Goal: Task Accomplishment & Management: Use online tool/utility

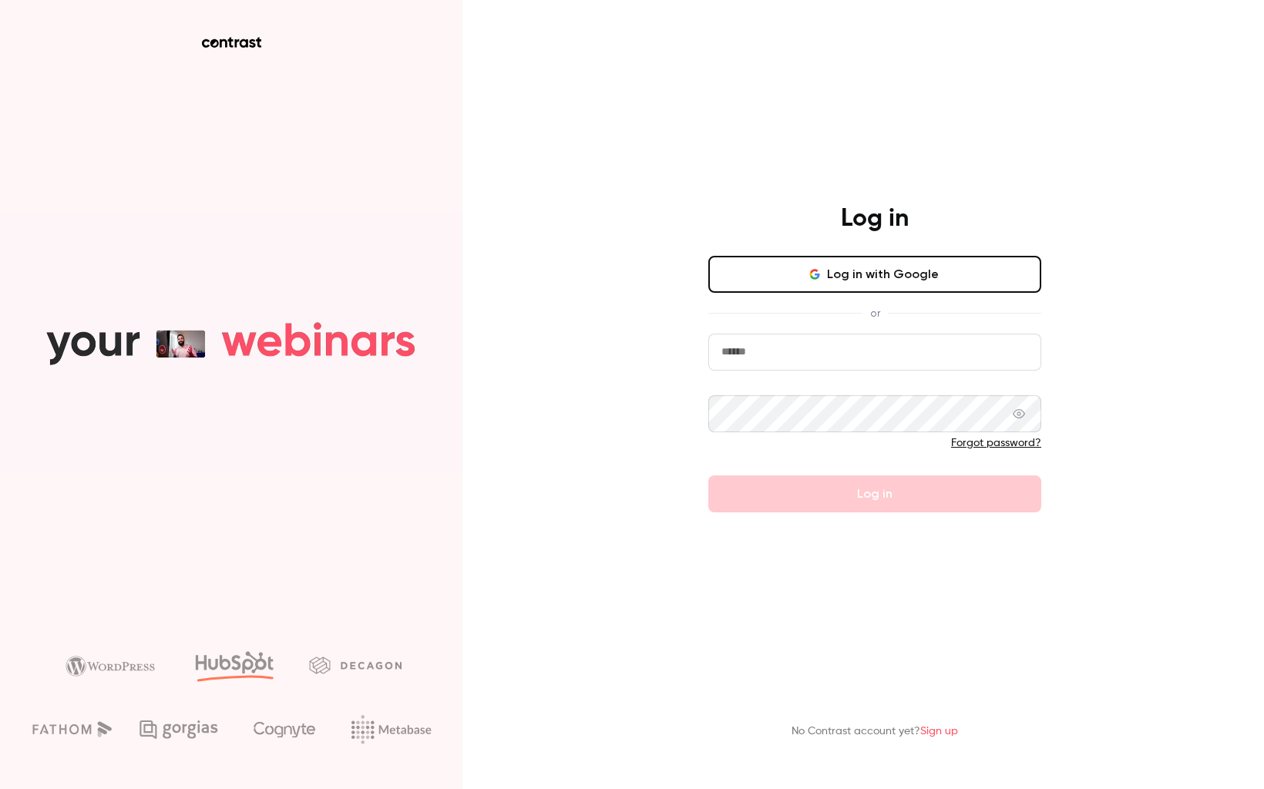
type input "**********"
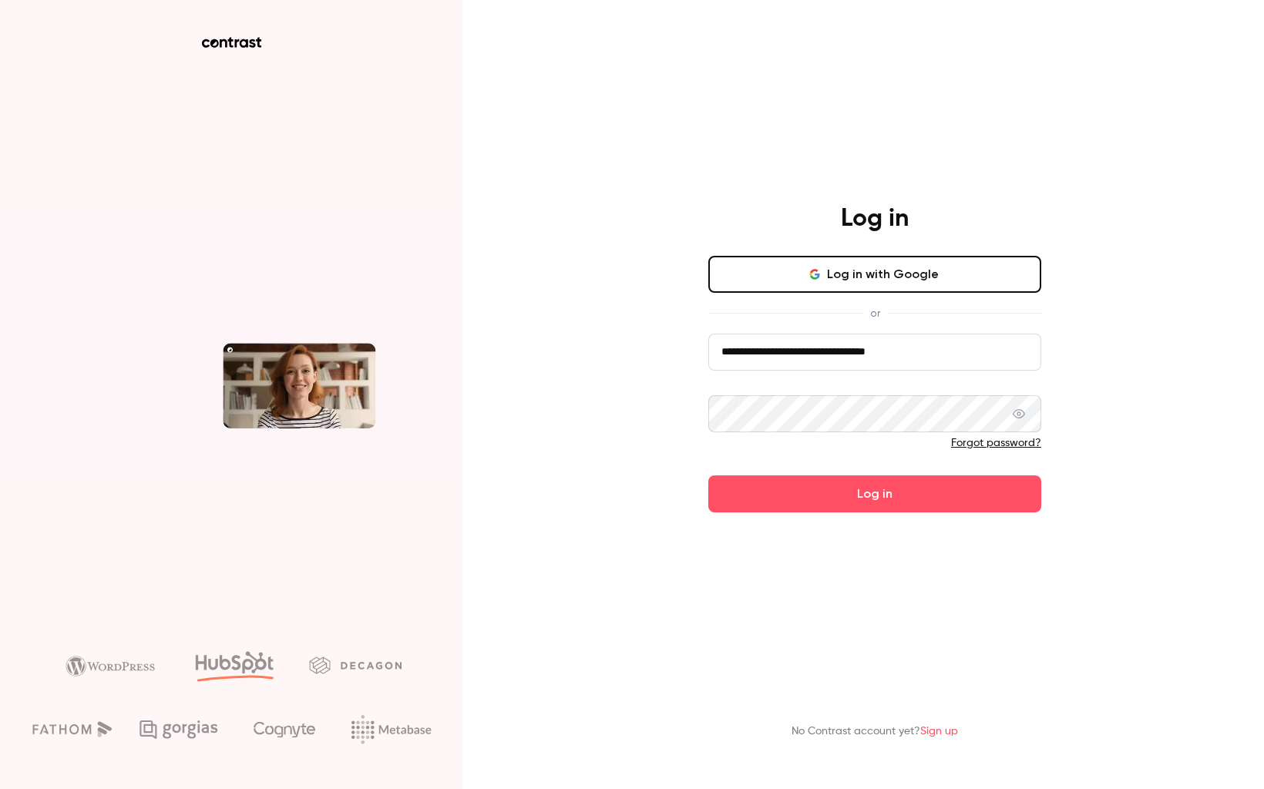
click at [976, 495] on form "**********" at bounding box center [874, 423] width 333 height 179
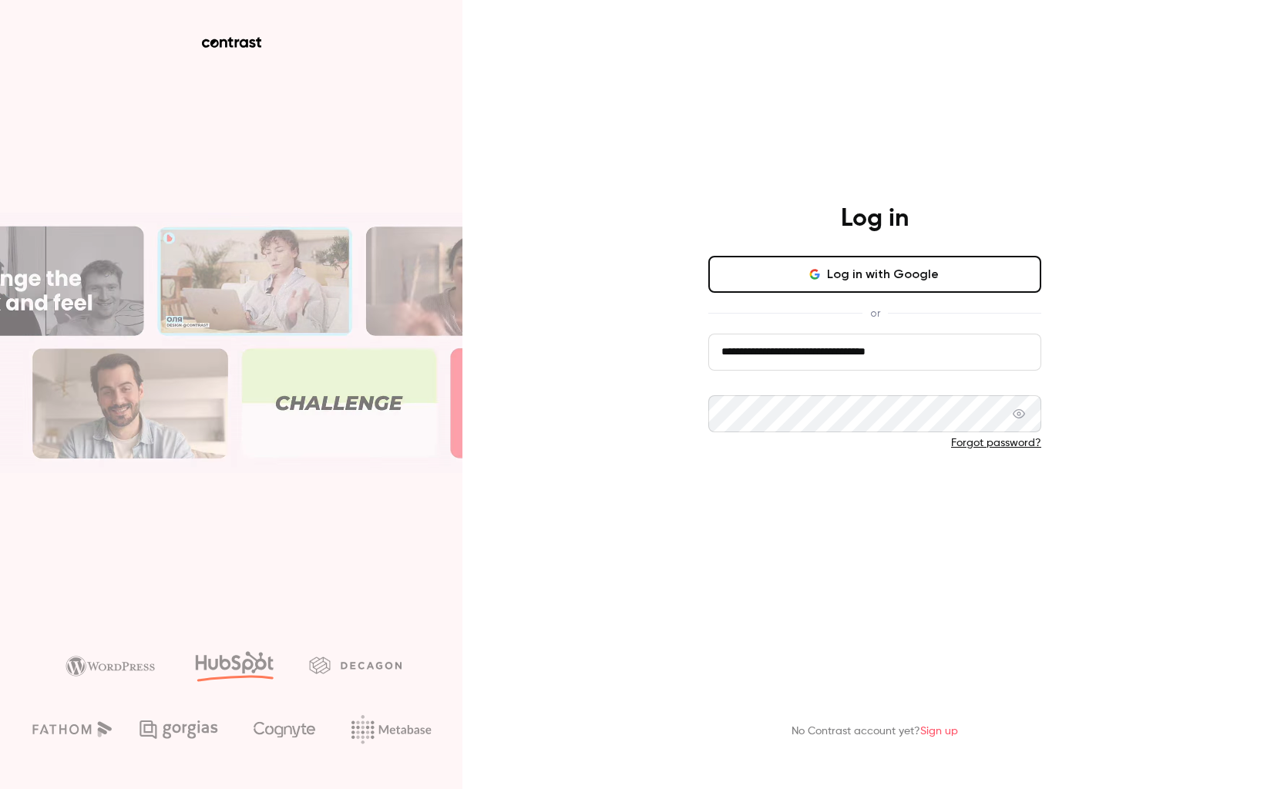
click at [944, 512] on button "Log in" at bounding box center [874, 493] width 333 height 37
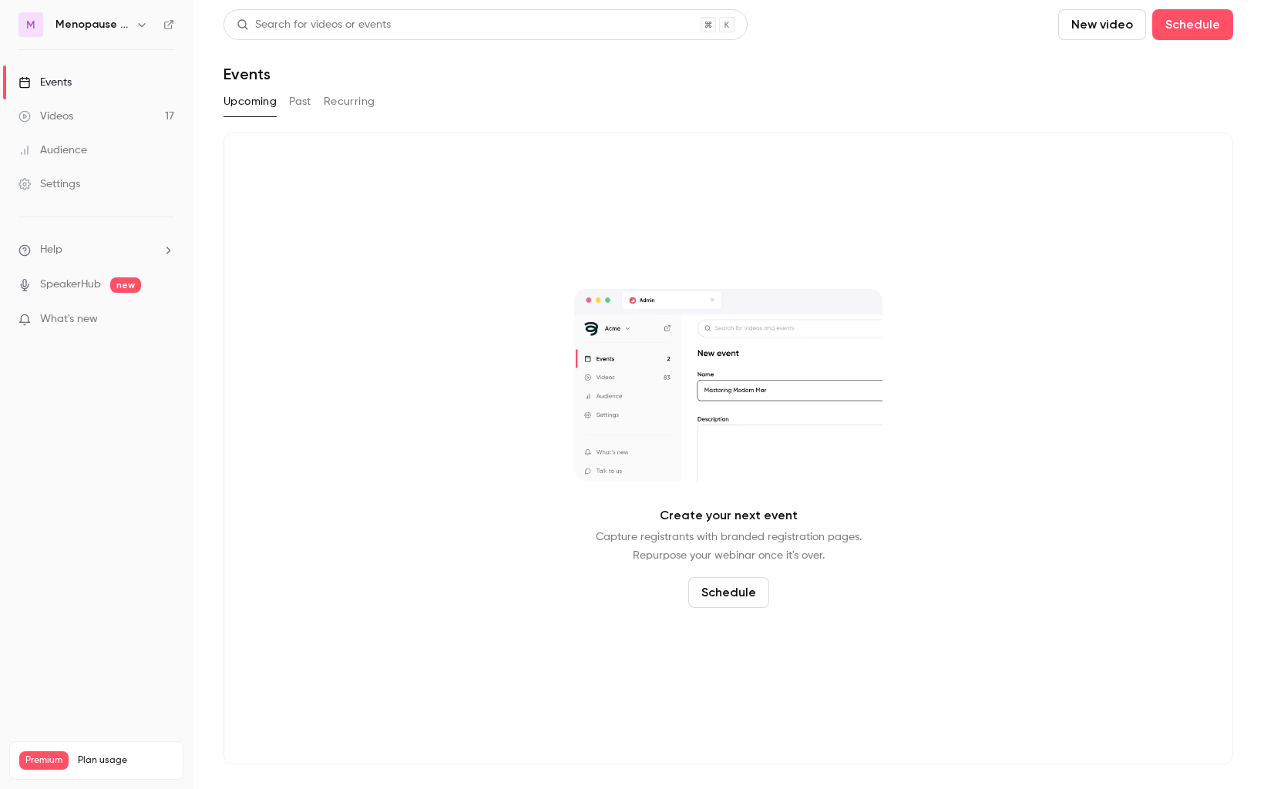
click at [117, 25] on h6 "Menopause Mandate: The Podcast" at bounding box center [92, 24] width 74 height 15
click at [144, 26] on icon "button" at bounding box center [142, 24] width 12 height 12
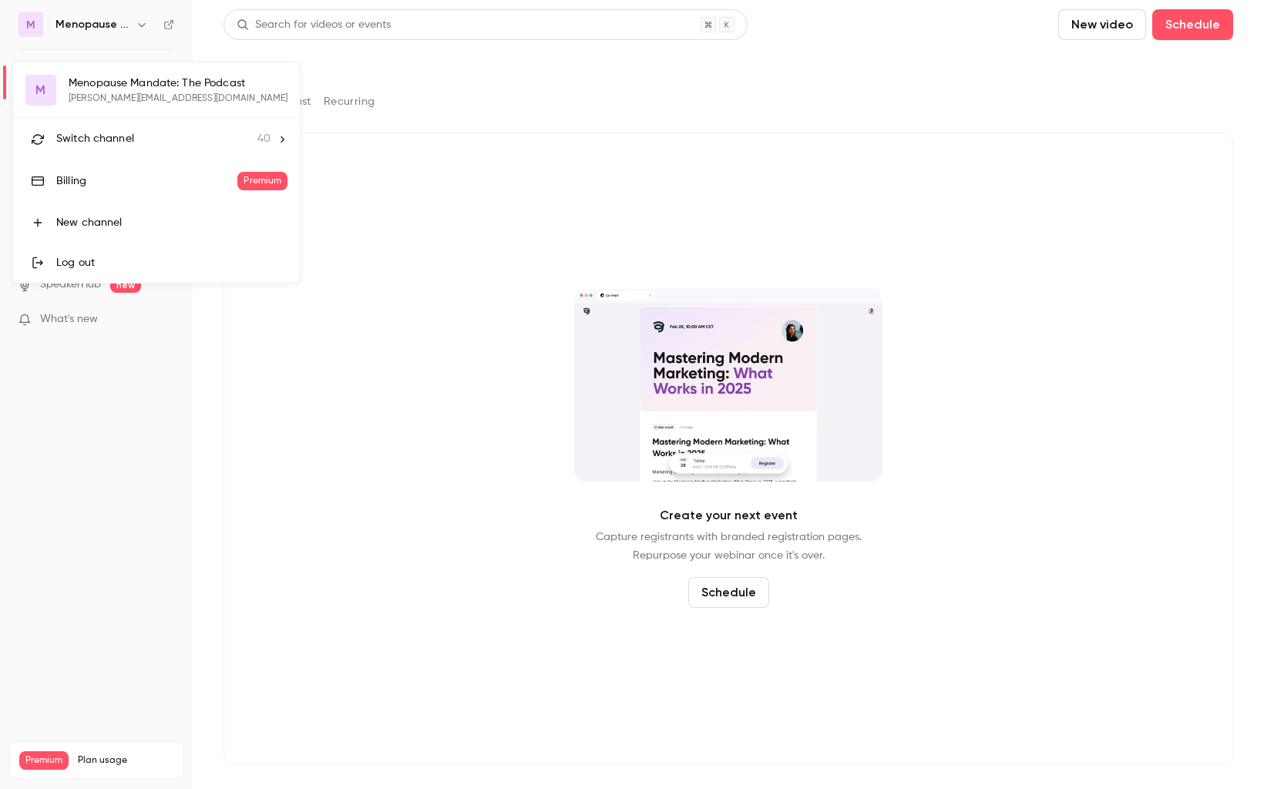
click at [86, 134] on span "Switch channel" at bounding box center [95, 139] width 78 height 16
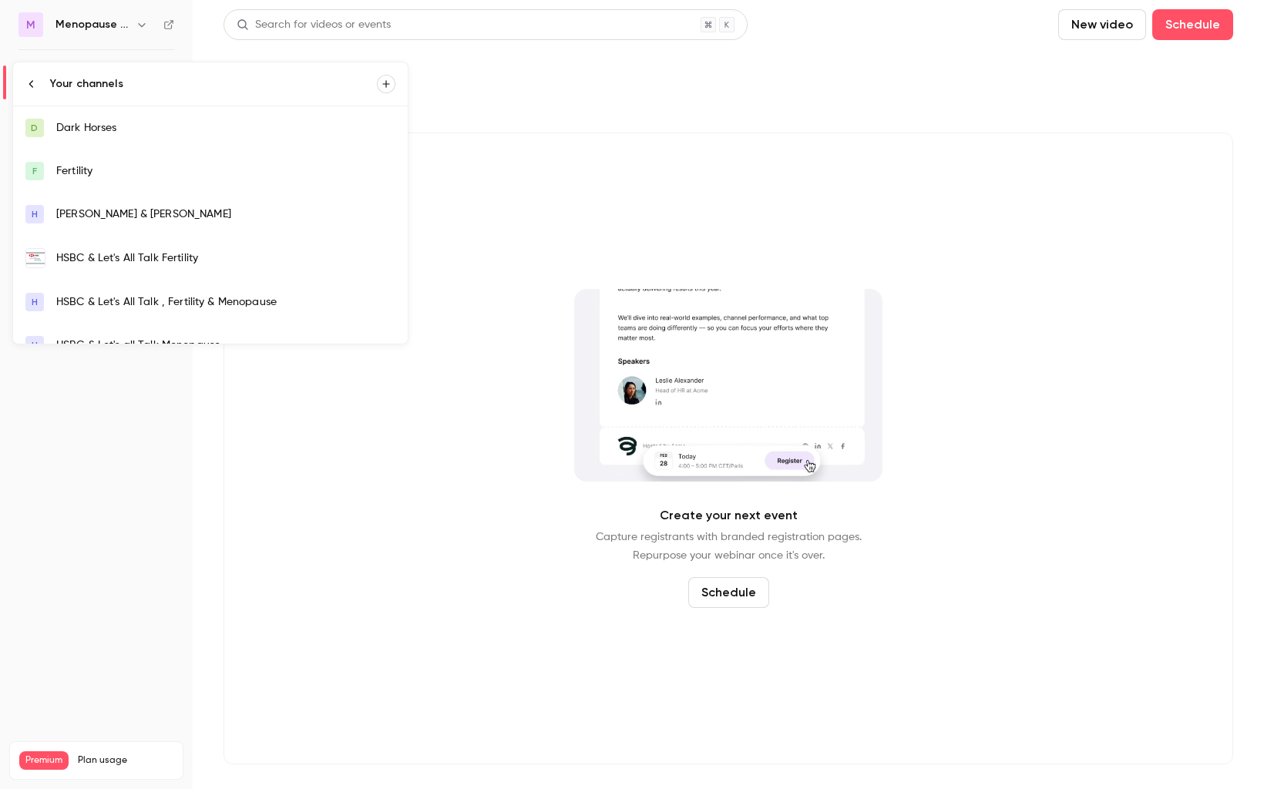
click at [187, 261] on div "HSBC & Let's All Talk Fertility" at bounding box center [225, 257] width 339 height 15
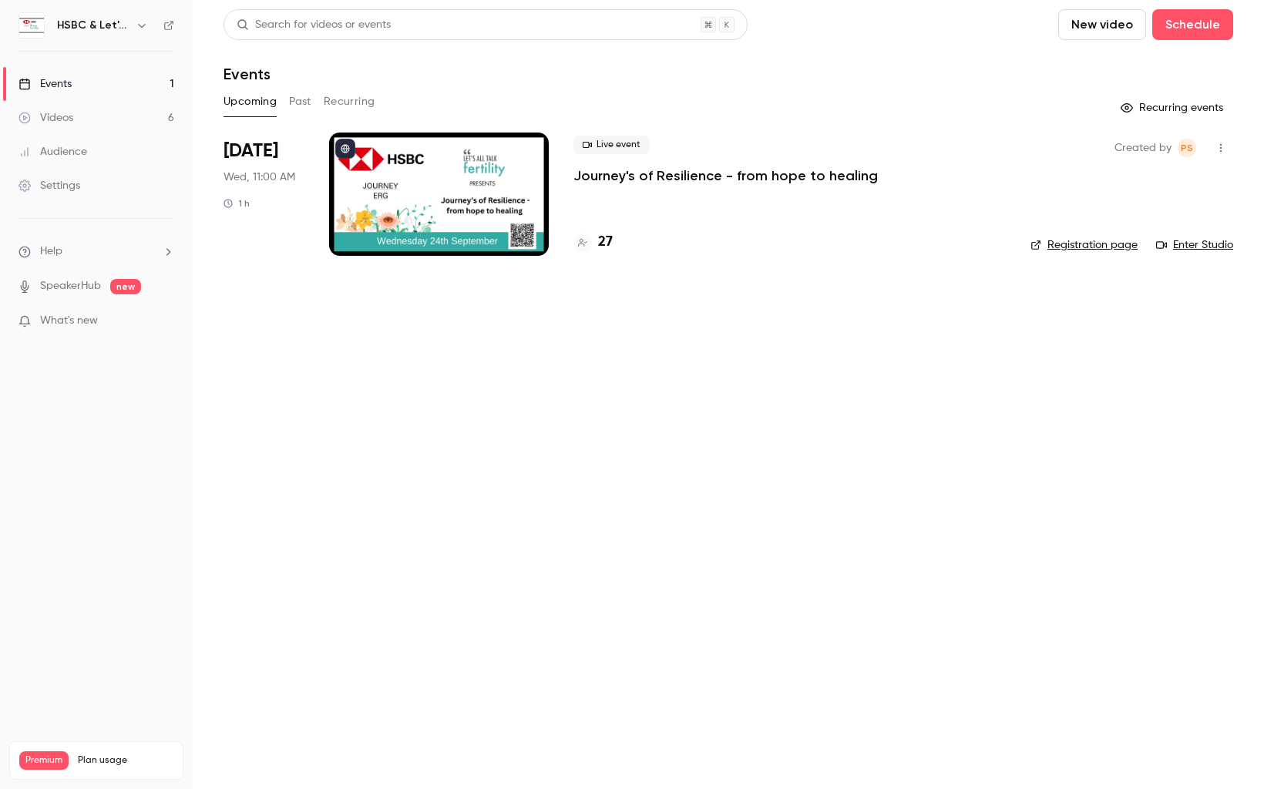
click at [53, 116] on div "Videos" at bounding box center [45, 117] width 55 height 15
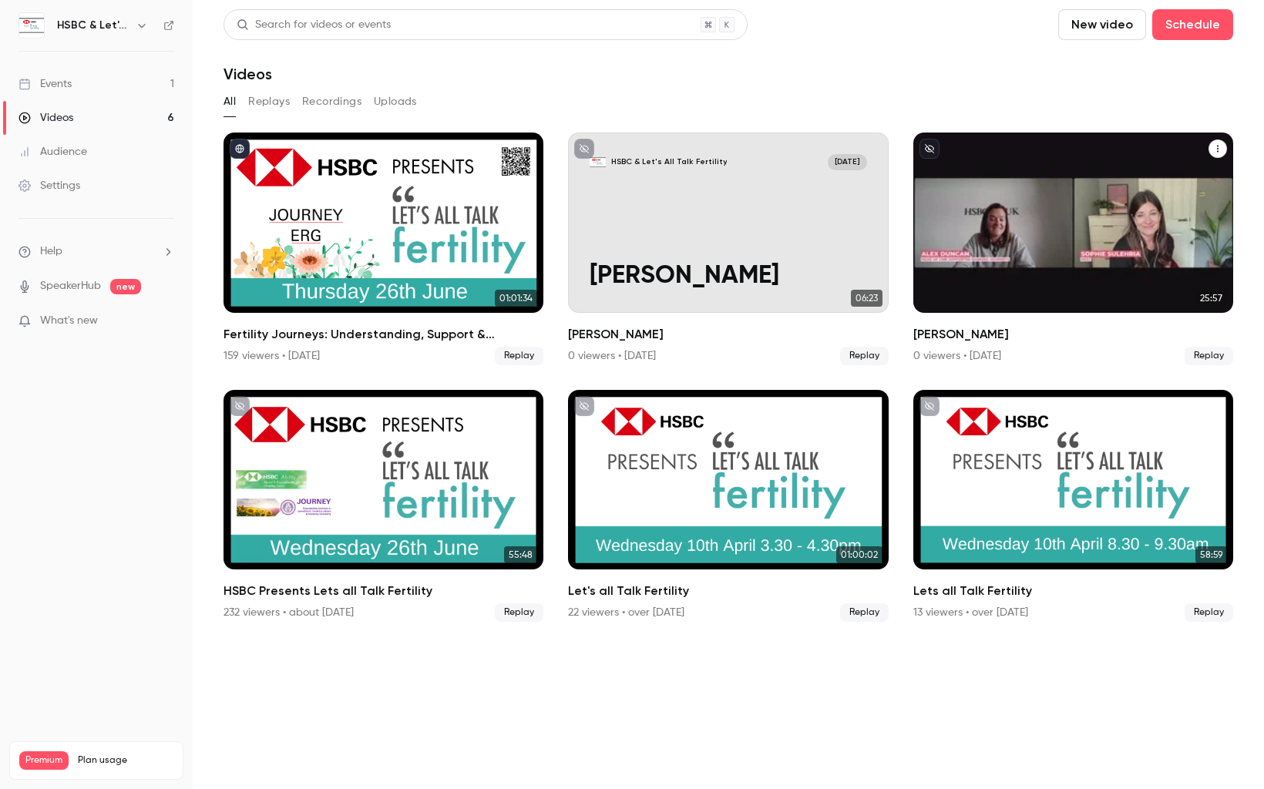
click at [1218, 144] on icon "Alexandra Duncan" at bounding box center [1217, 148] width 9 height 9
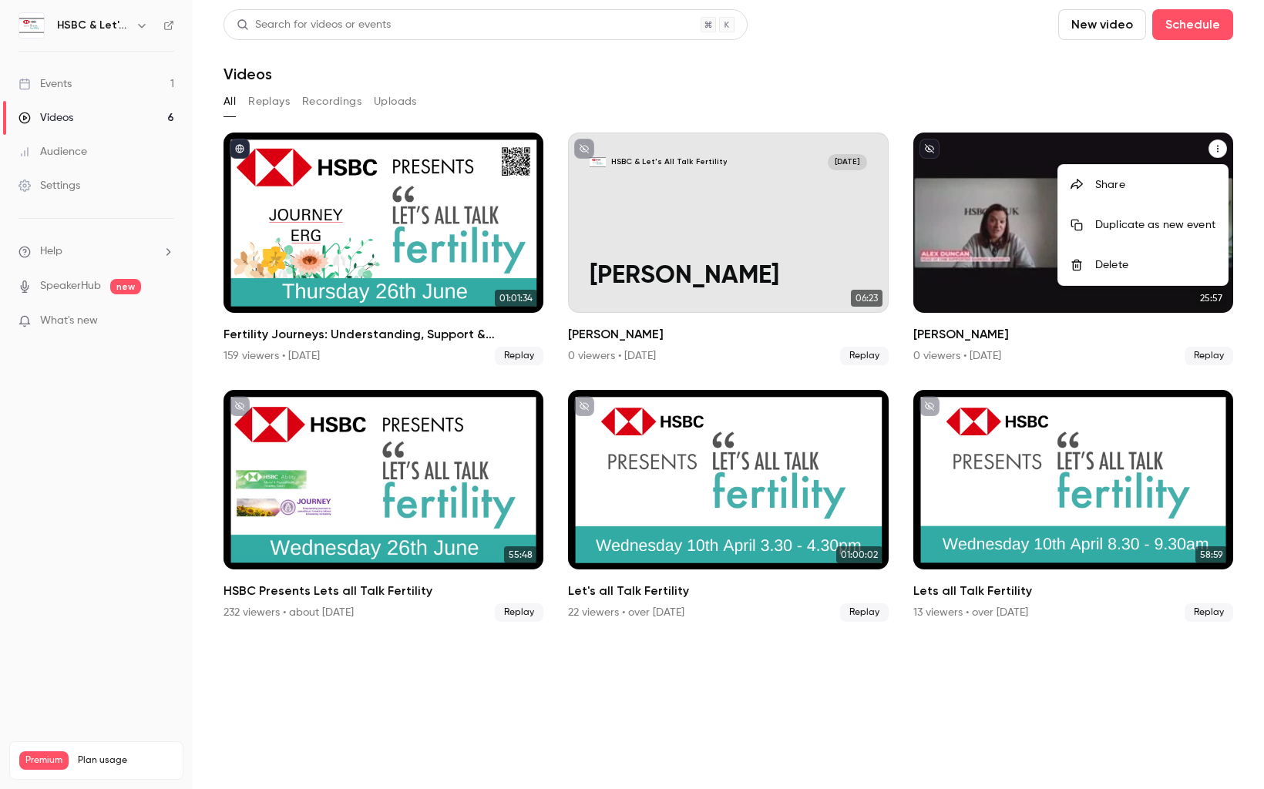
click at [1118, 509] on div at bounding box center [632, 394] width 1264 height 789
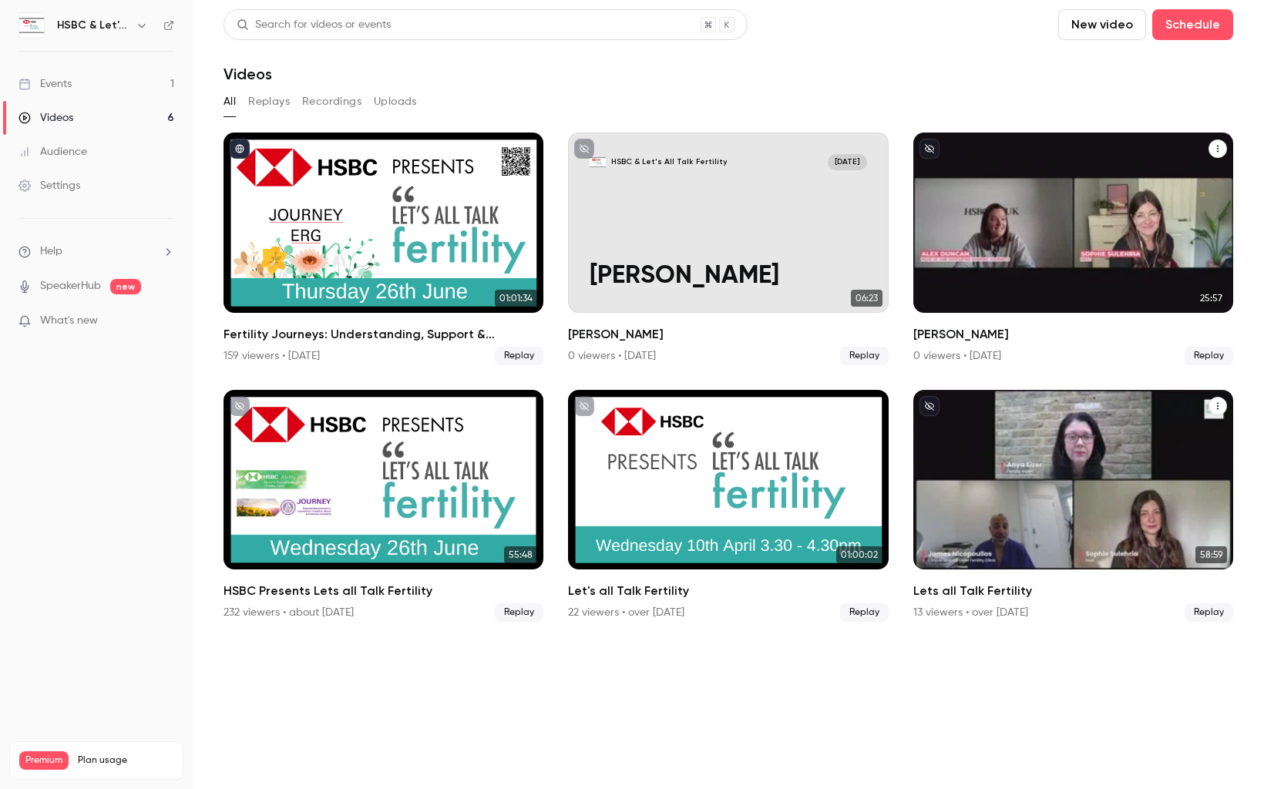
click at [1218, 402] on icon "Lets all Talk Fertility" at bounding box center [1217, 406] width 9 height 9
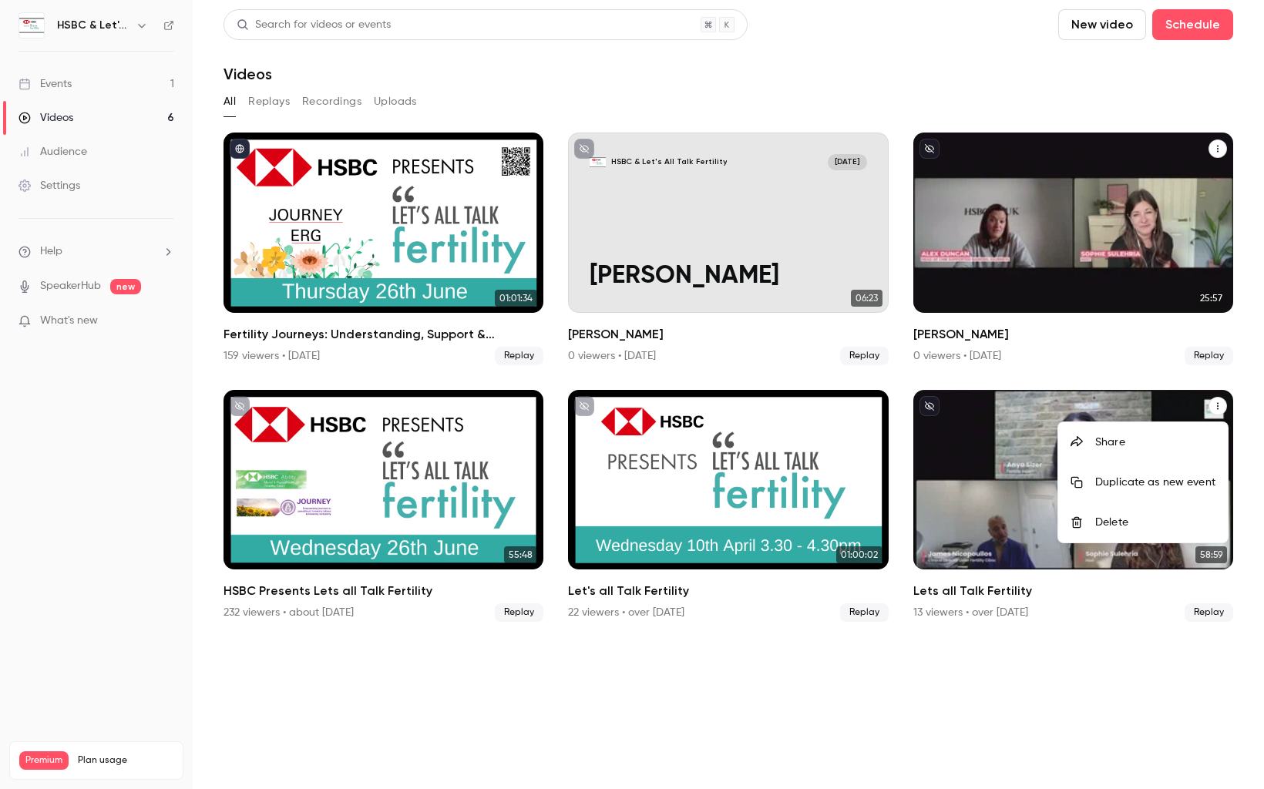
click at [748, 253] on div at bounding box center [632, 394] width 1264 height 789
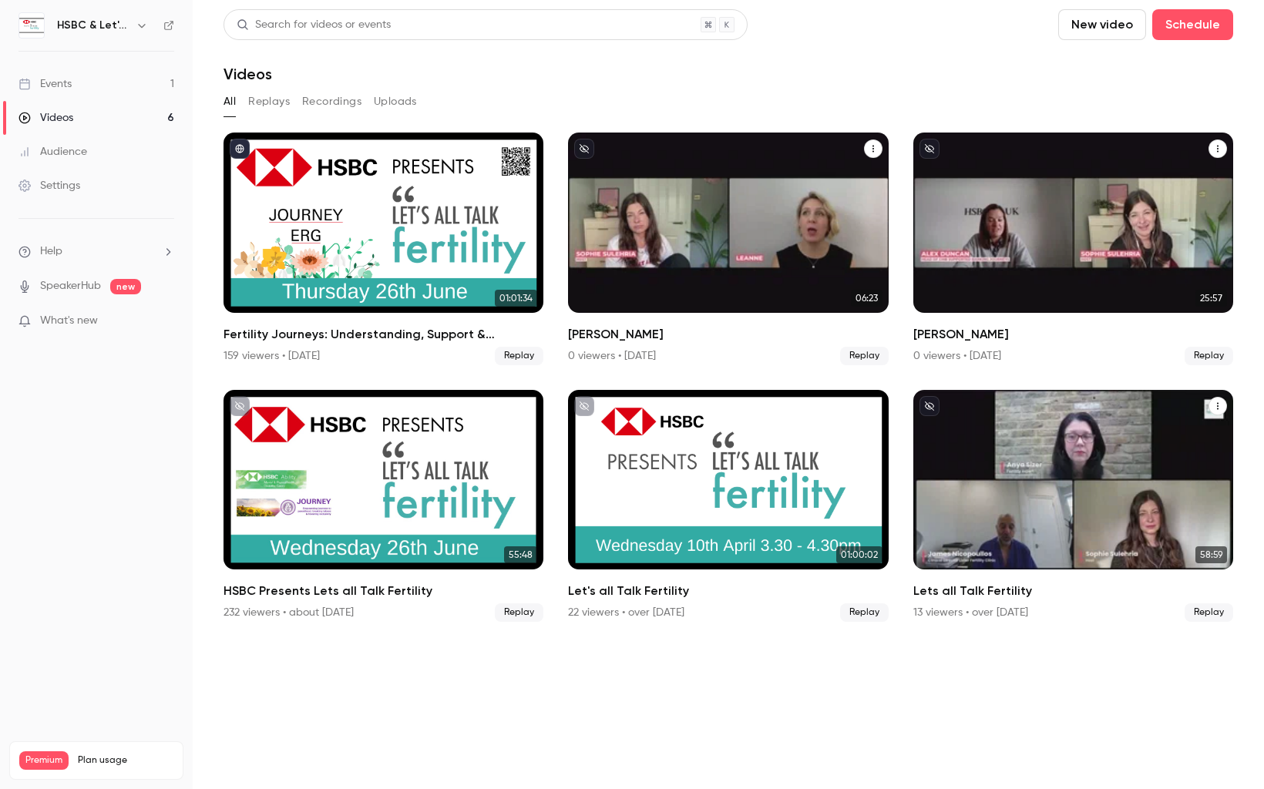
click at [870, 150] on icon "Leanne Lawton" at bounding box center [873, 148] width 9 height 9
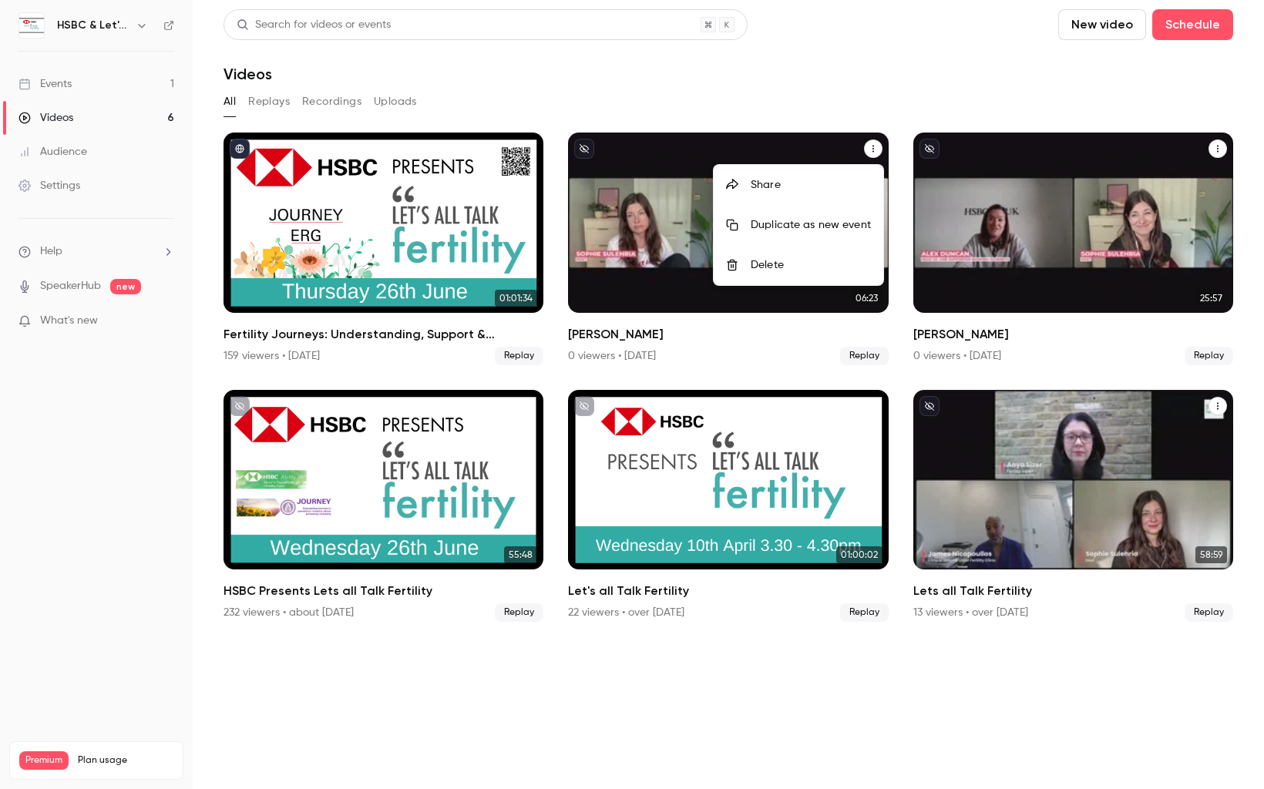
click at [647, 218] on div at bounding box center [632, 394] width 1264 height 789
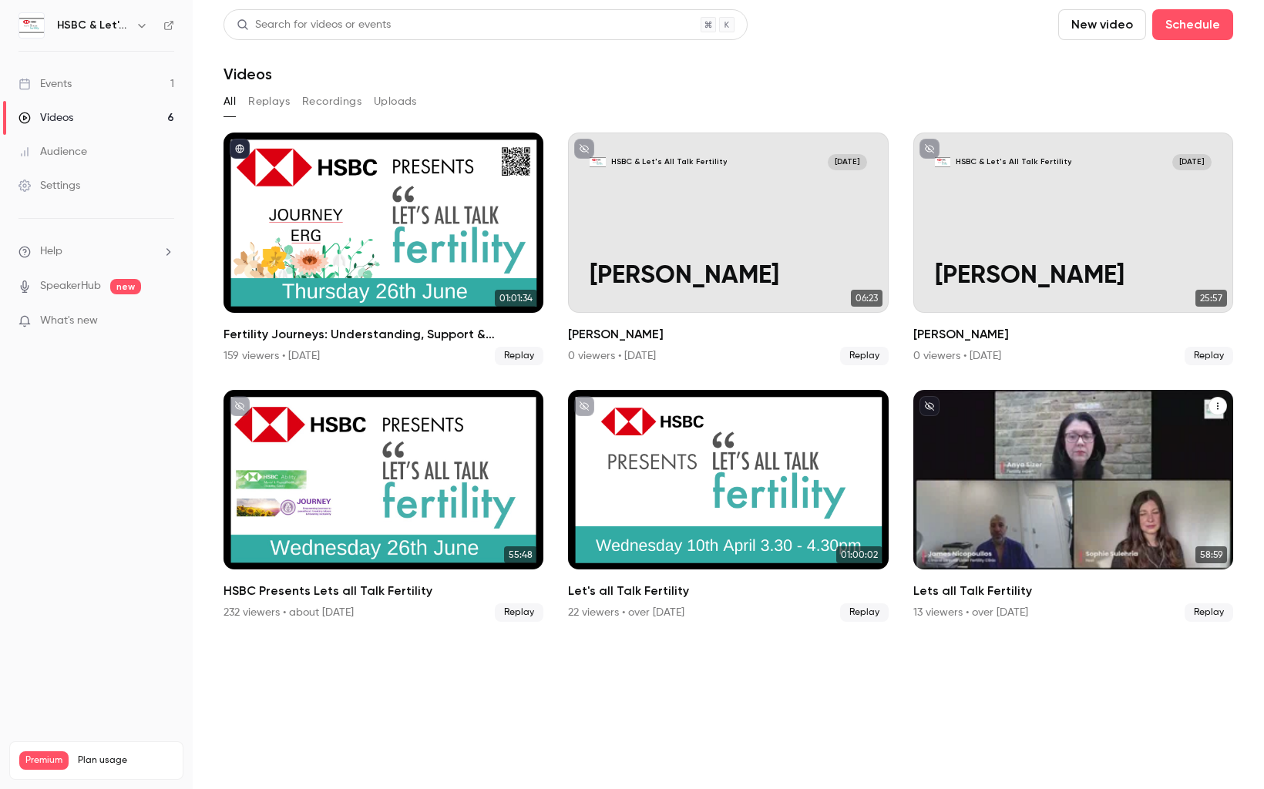
click at [1119, 27] on button "New video" at bounding box center [1102, 24] width 88 height 31
click at [1201, 37] on div at bounding box center [632, 394] width 1264 height 789
click at [1198, 28] on button "Schedule" at bounding box center [1192, 24] width 81 height 31
click at [1164, 70] on div "One time event" at bounding box center [1161, 66] width 117 height 15
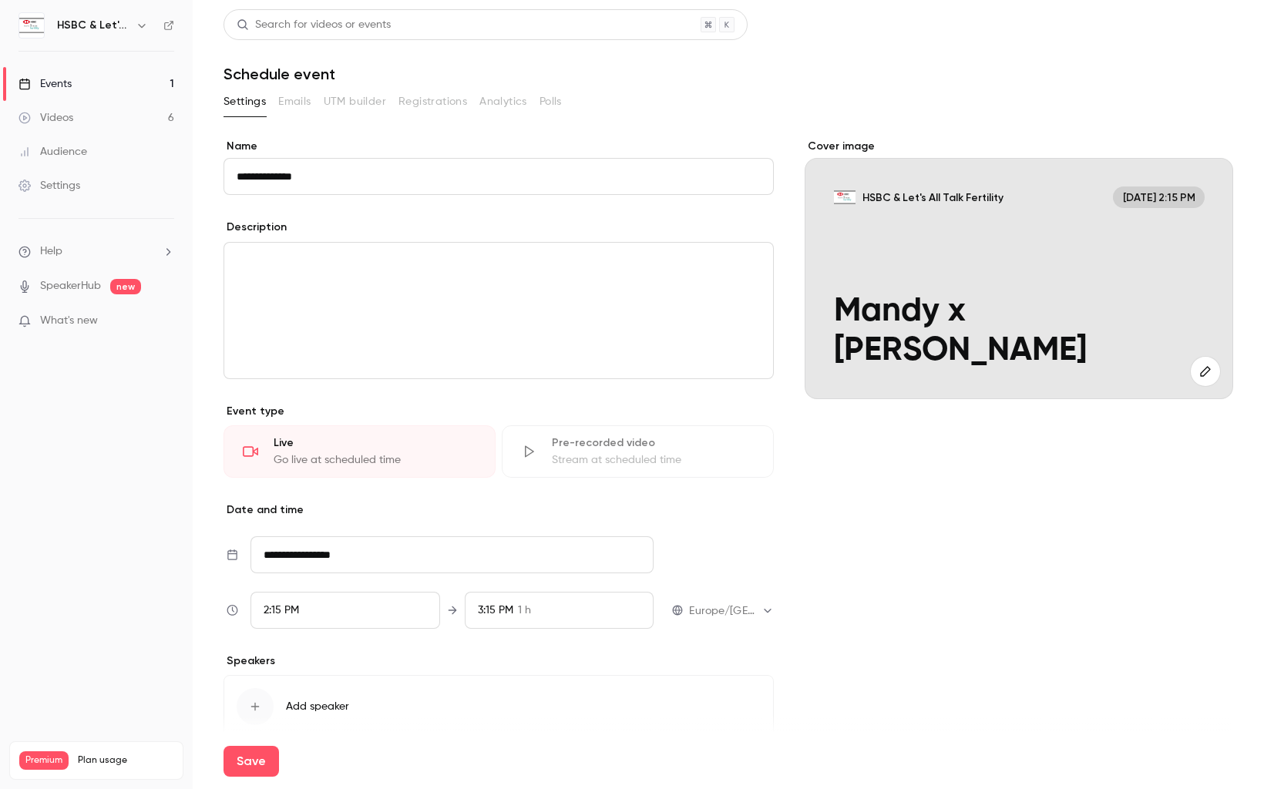
type input "**********"
click at [350, 559] on input "**********" at bounding box center [451, 554] width 403 height 37
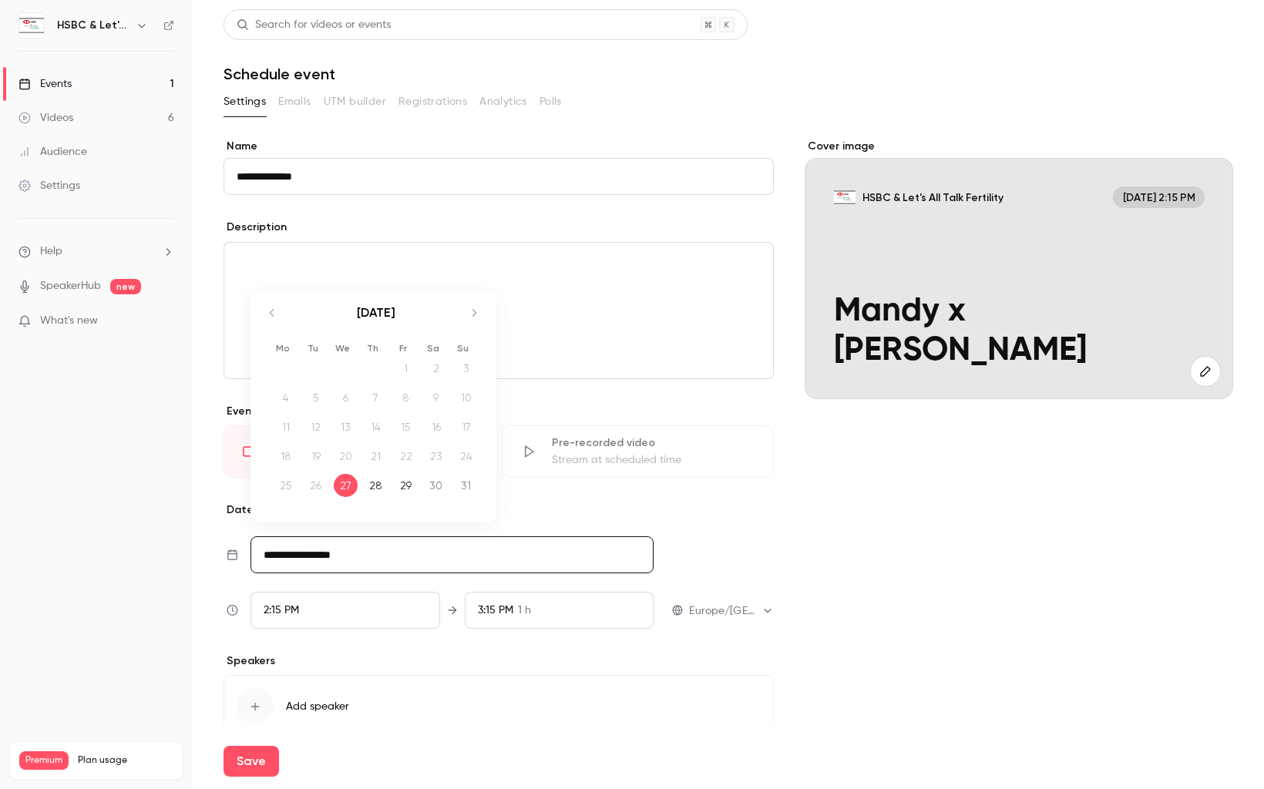
click at [378, 485] on div "28" at bounding box center [376, 485] width 24 height 23
type input "**********"
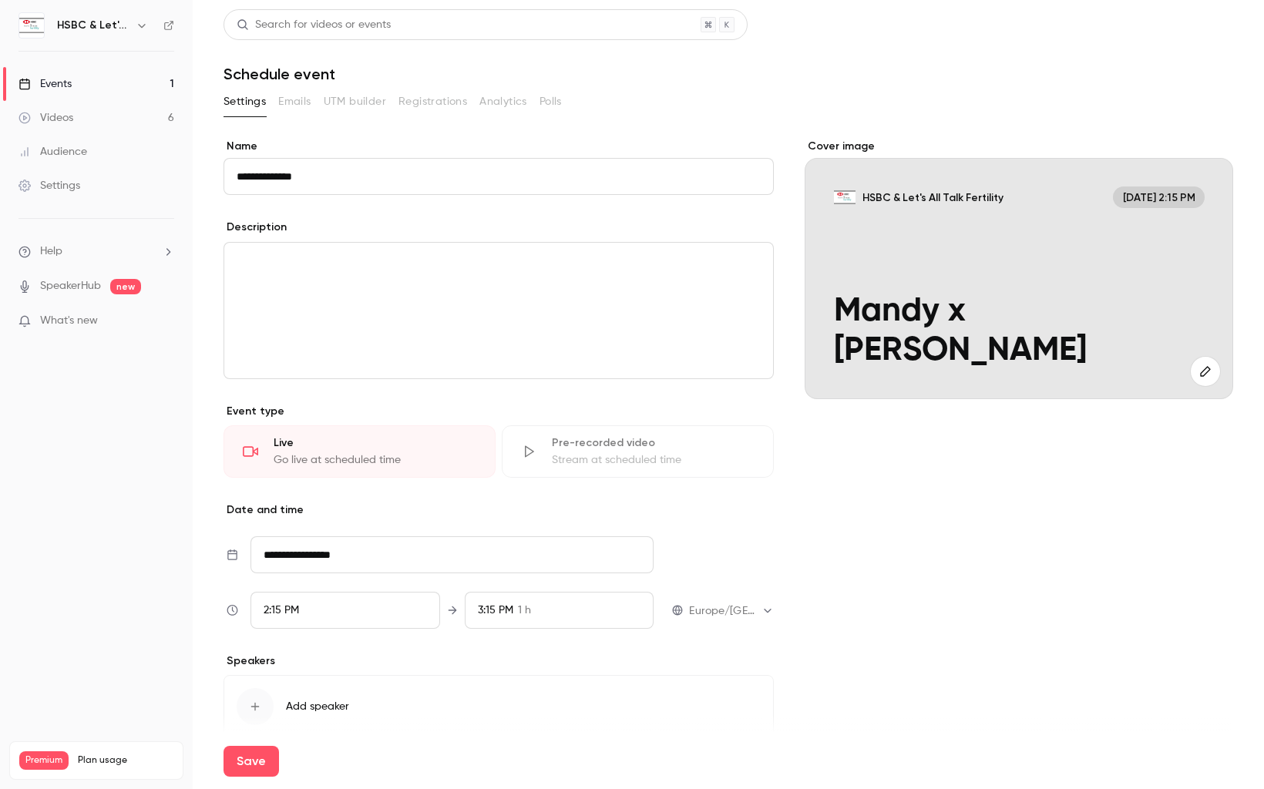
click at [353, 619] on div "2:15 PM" at bounding box center [345, 610] width 190 height 37
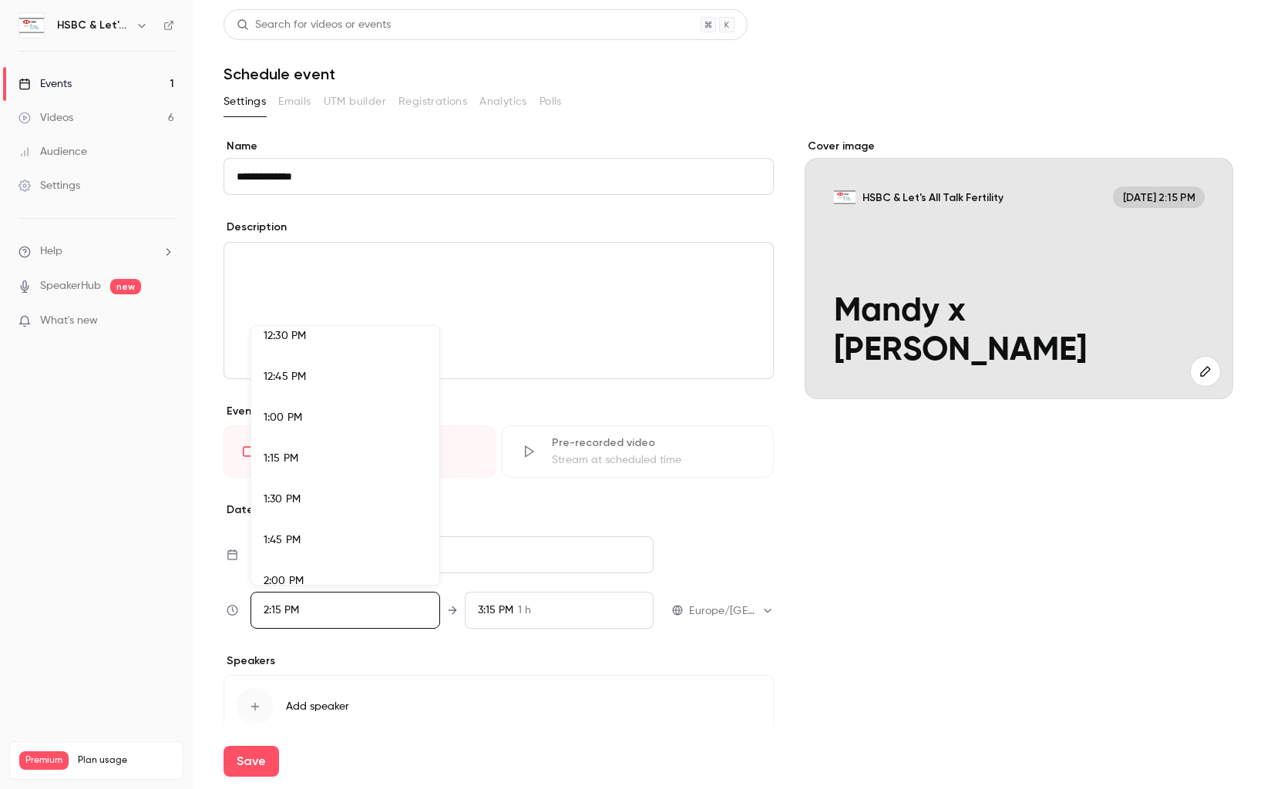
scroll to position [2039, 0]
click at [336, 351] on div "12:30 PM" at bounding box center [345, 349] width 163 height 16
click at [870, 608] on div at bounding box center [632, 394] width 1264 height 789
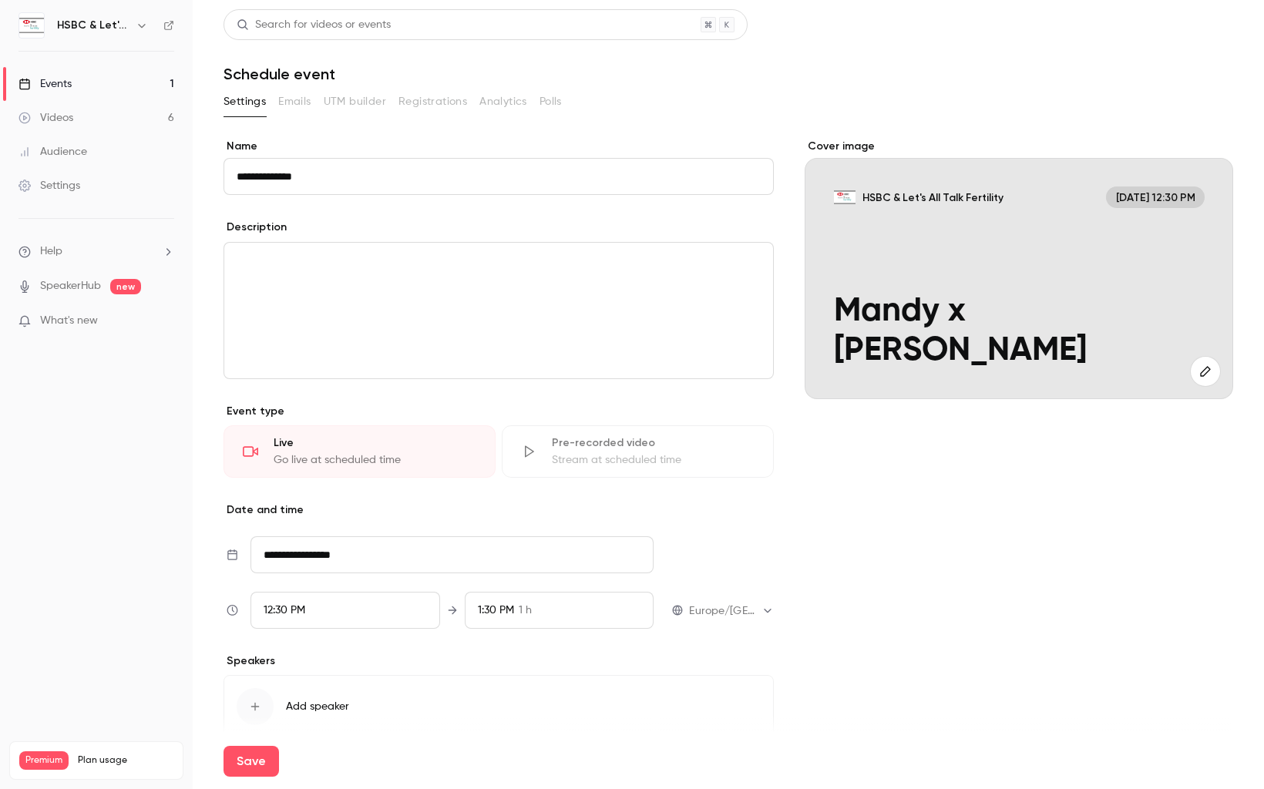
scroll to position [2219, 0]
click at [259, 767] on button "Save" at bounding box center [250, 761] width 55 height 31
type input "**********"
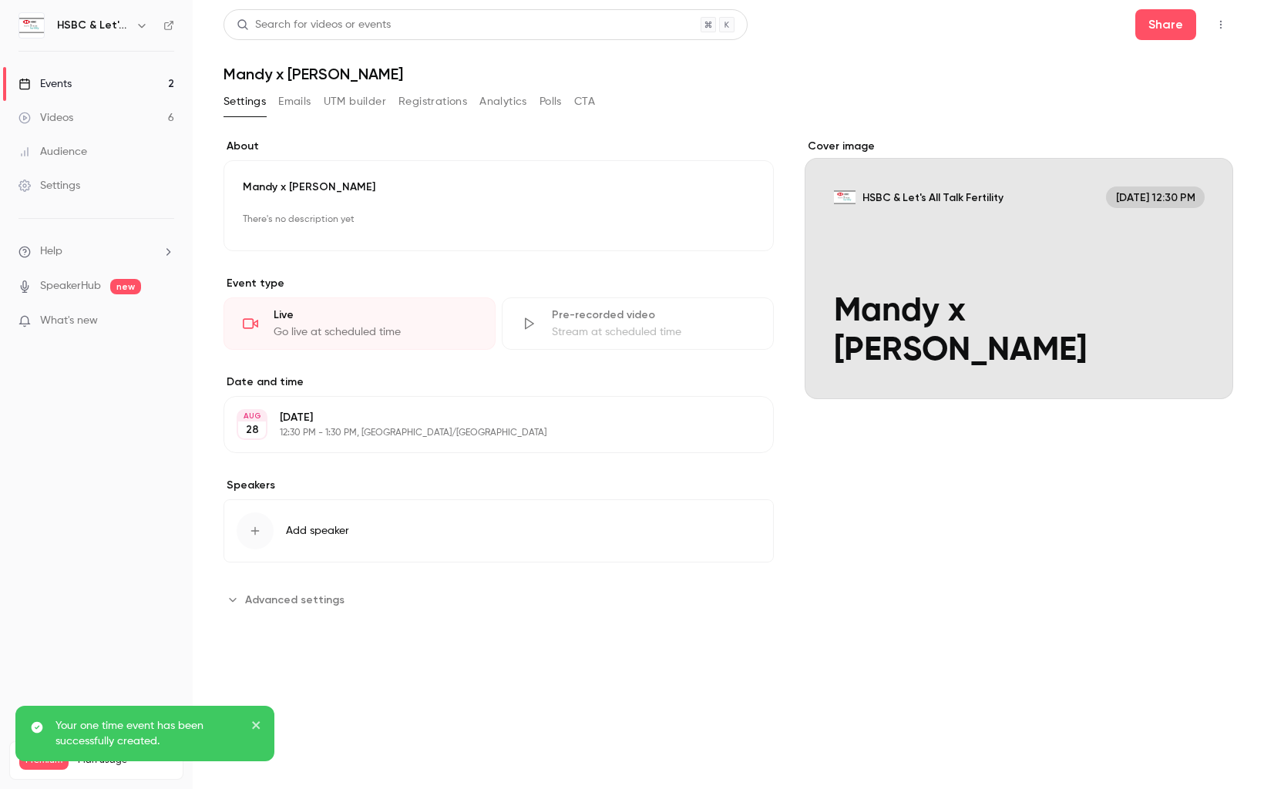
click at [1133, 297] on div "Cover image" at bounding box center [1019, 269] width 428 height 260
click at [0, 0] on input "HSBC & Let's All Talk Fertility [DATE] 12:30 PM [PERSON_NAME] x [PERSON_NAME]" at bounding box center [0, 0] width 0 height 0
click at [1158, 266] on div "Cover image" at bounding box center [1019, 269] width 428 height 260
click at [0, 0] on input "HSBC & Let's All Talk Fertility [DATE] 12:30 PM [PERSON_NAME] x [PERSON_NAME]" at bounding box center [0, 0] width 0 height 0
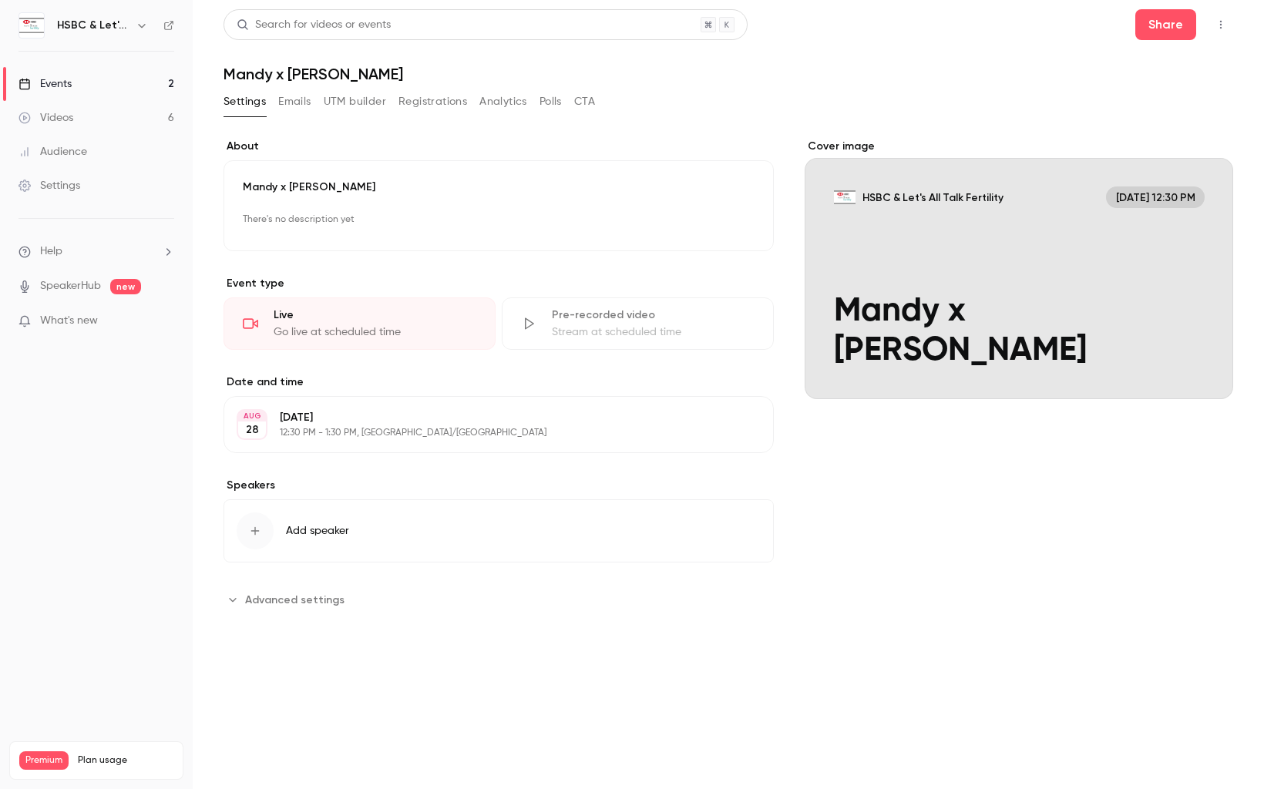
click at [64, 122] on div "Videos" at bounding box center [45, 117] width 55 height 15
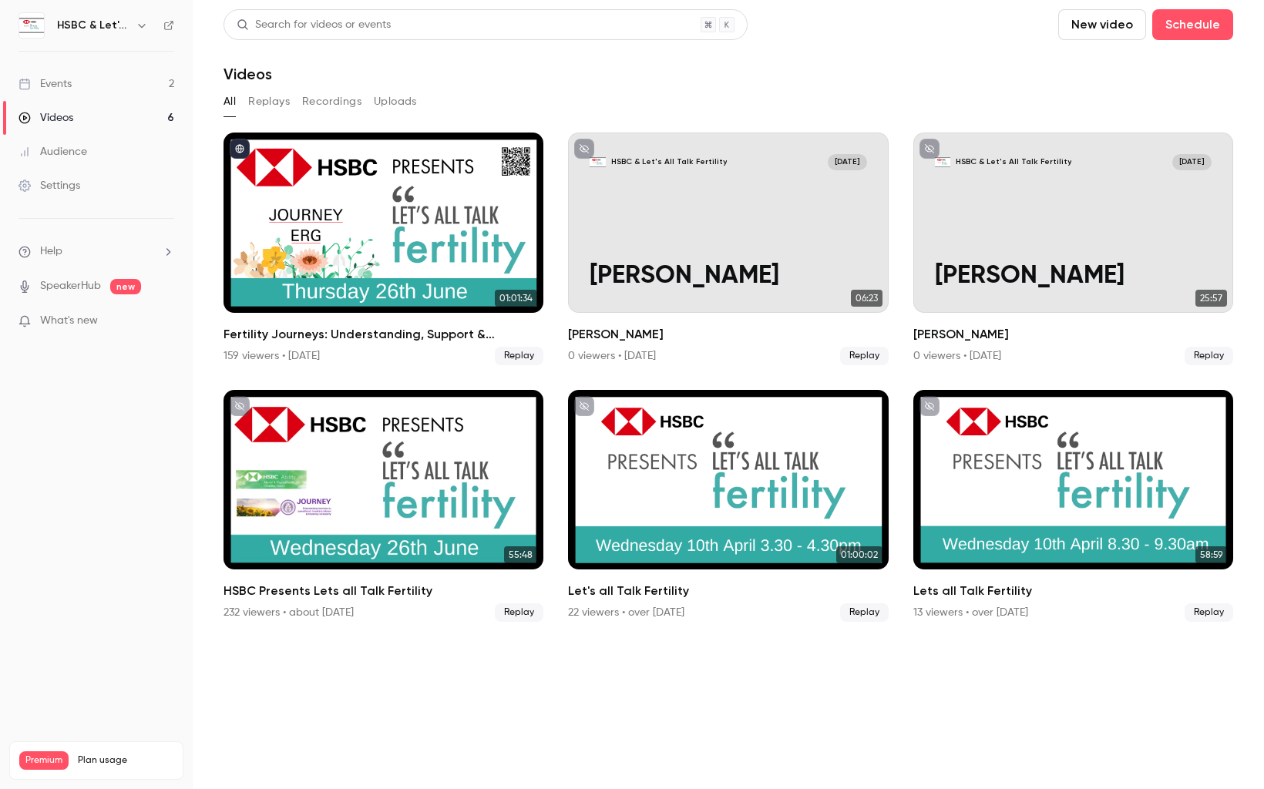
click at [79, 81] on link "Events 2" at bounding box center [96, 84] width 193 height 34
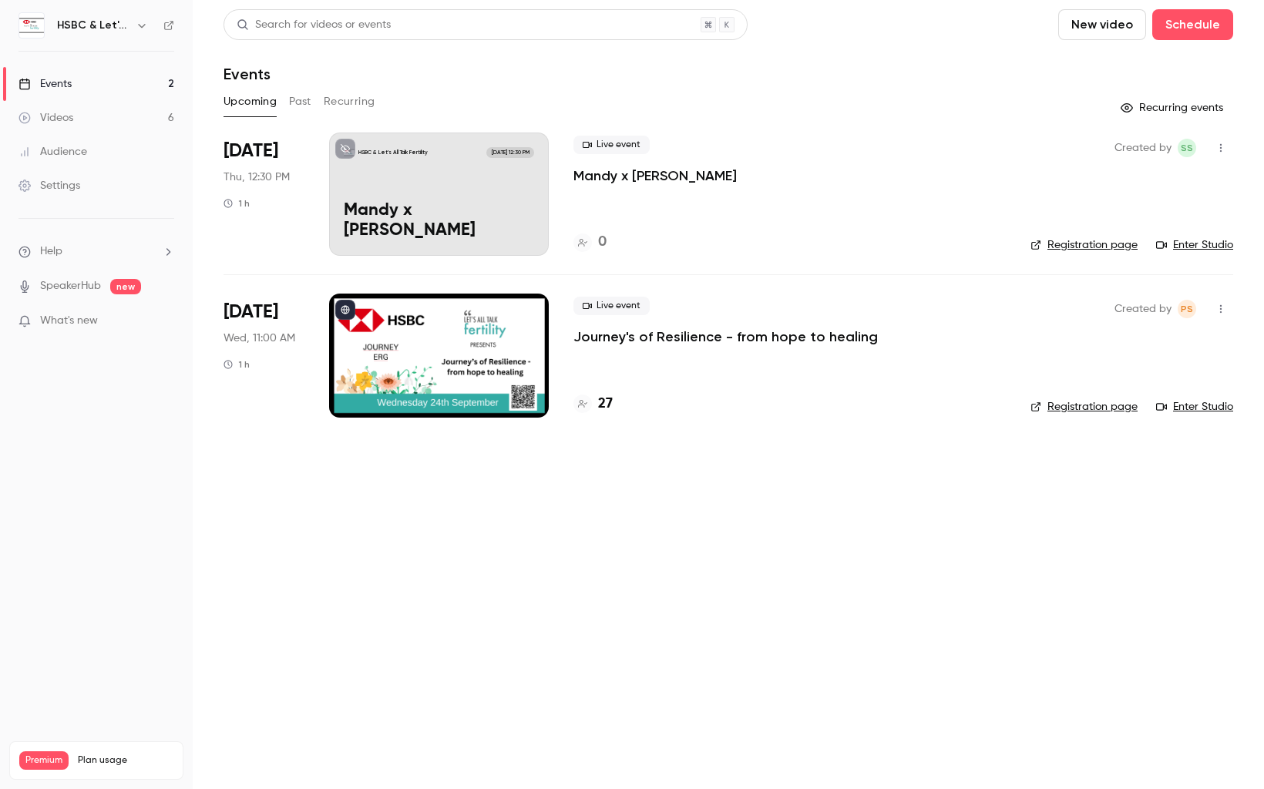
click at [1215, 243] on link "Enter Studio" at bounding box center [1194, 244] width 77 height 15
